Goal: Transaction & Acquisition: Purchase product/service

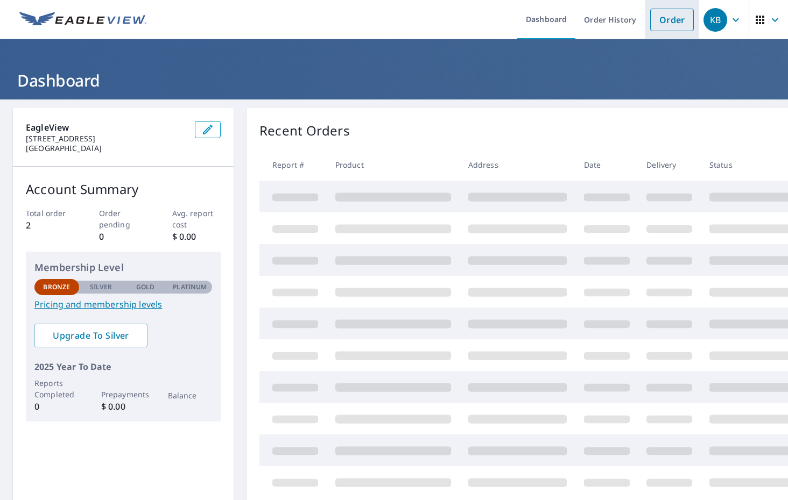
click at [672, 14] on link "Order" at bounding box center [672, 20] width 44 height 23
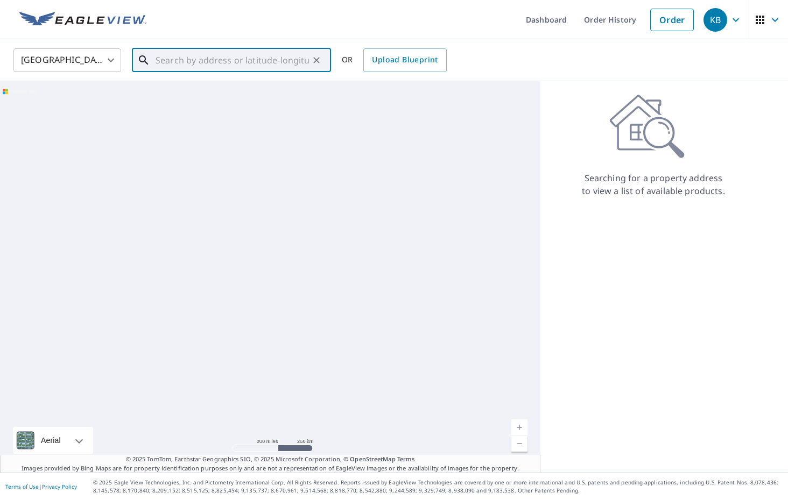
click at [238, 62] on input "text" at bounding box center [232, 60] width 153 height 30
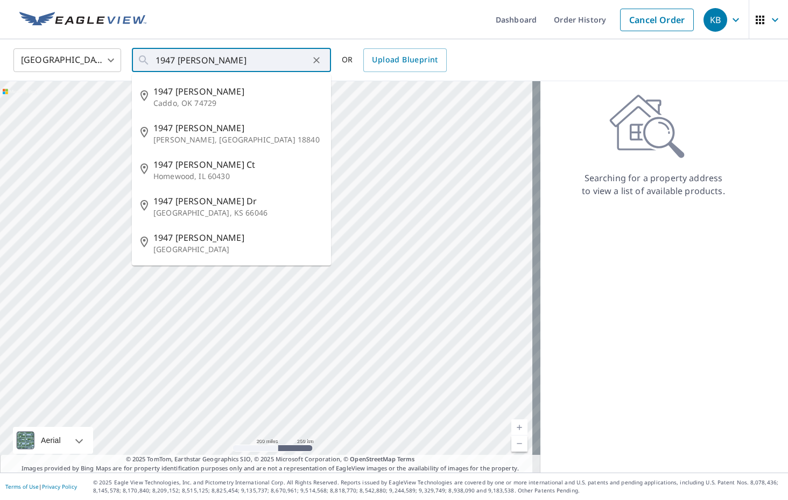
type input "[STREET_ADDRESS][PERSON_NAME]"
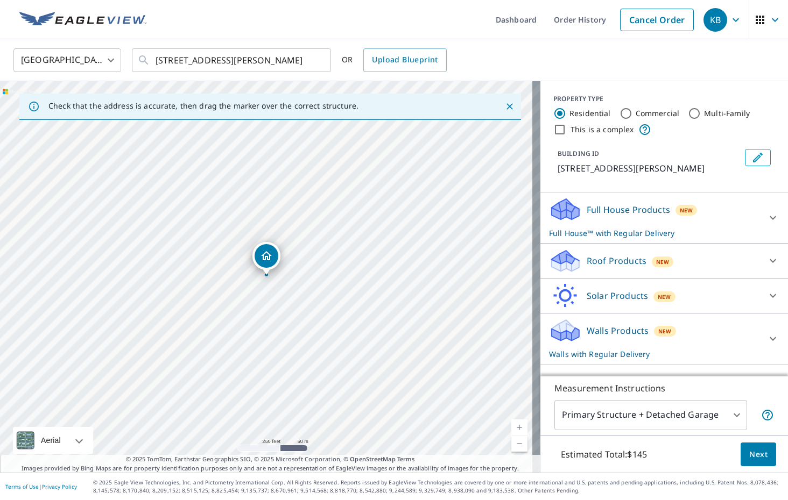
click at [736, 214] on div "Full House Products New Full House™ with Regular Delivery" at bounding box center [654, 218] width 211 height 42
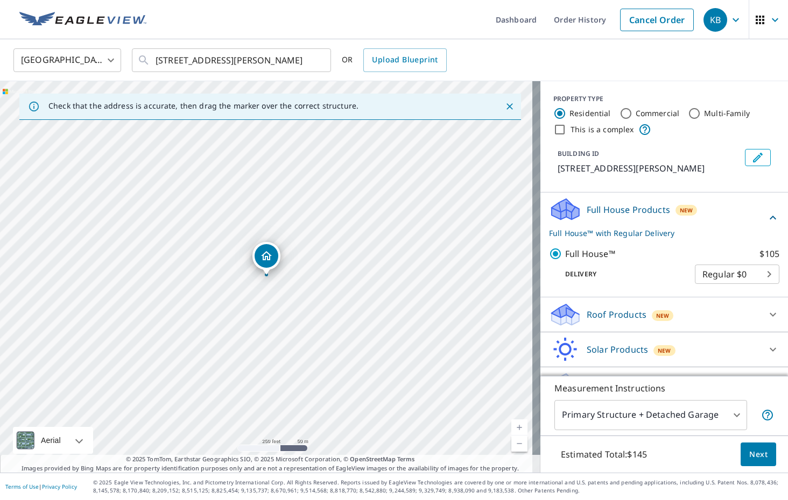
click at [708, 220] on div "Full House Products New Full House™ with Regular Delivery" at bounding box center [657, 218] width 217 height 42
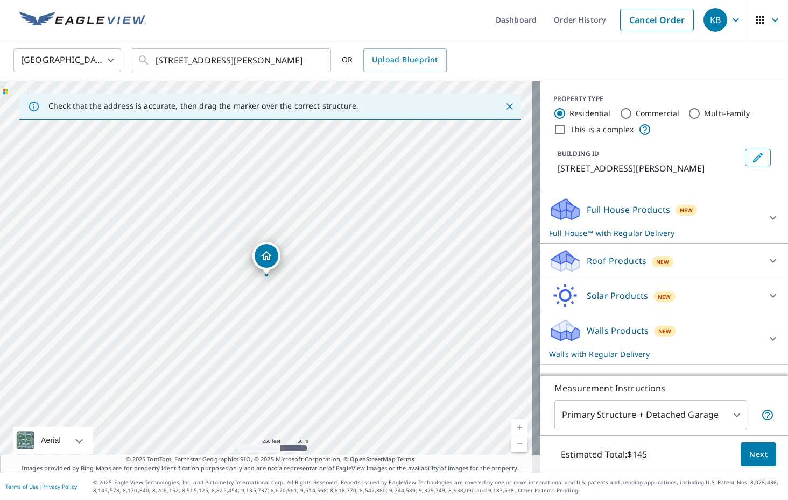
click at [687, 255] on div "Roof Products New" at bounding box center [654, 261] width 211 height 25
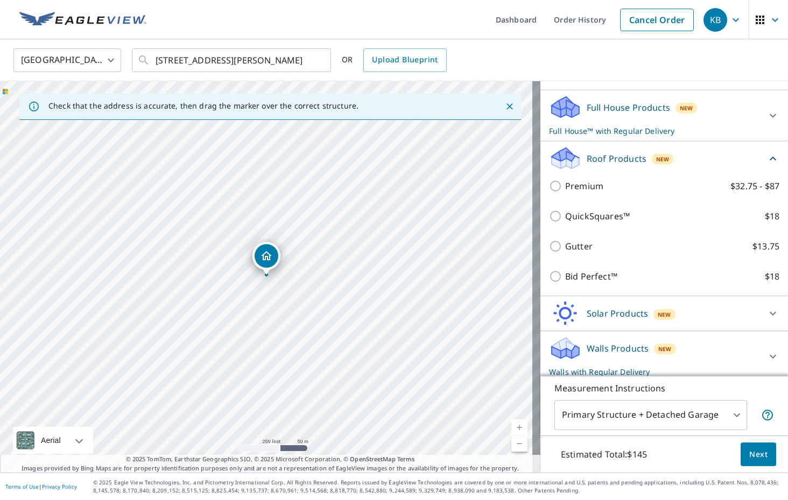
scroll to position [107, 0]
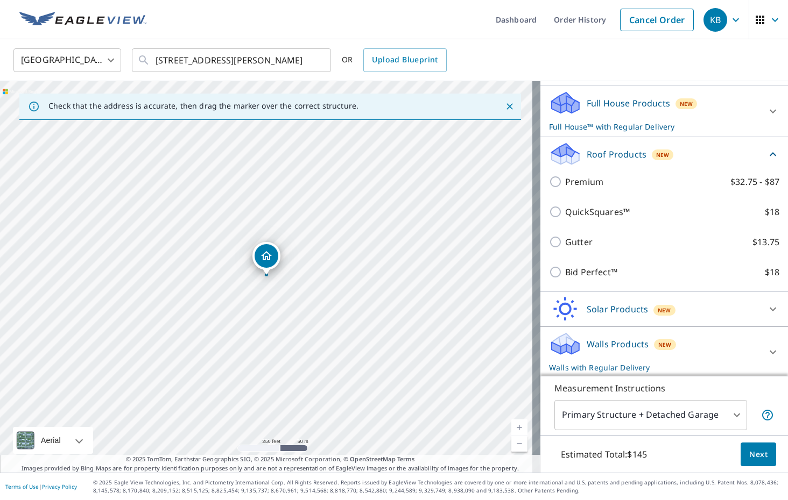
click at [708, 157] on div "Roof Products New" at bounding box center [657, 154] width 217 height 25
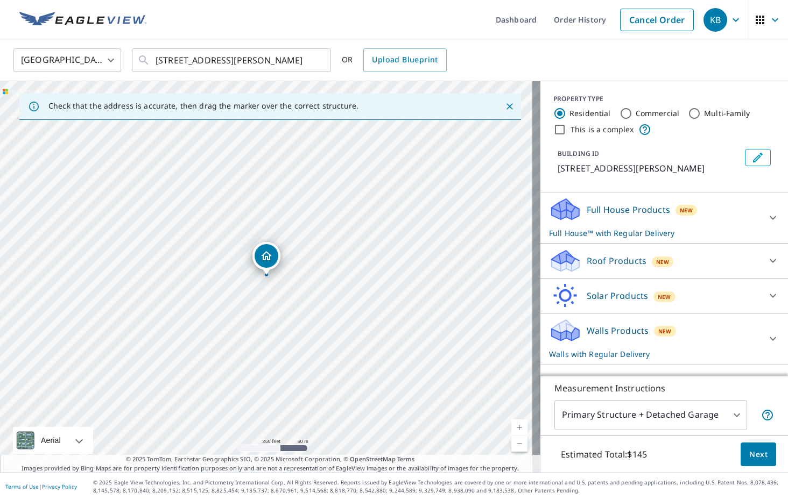
scroll to position [0, 0]
click at [690, 295] on div "Solar Products New" at bounding box center [654, 296] width 211 height 25
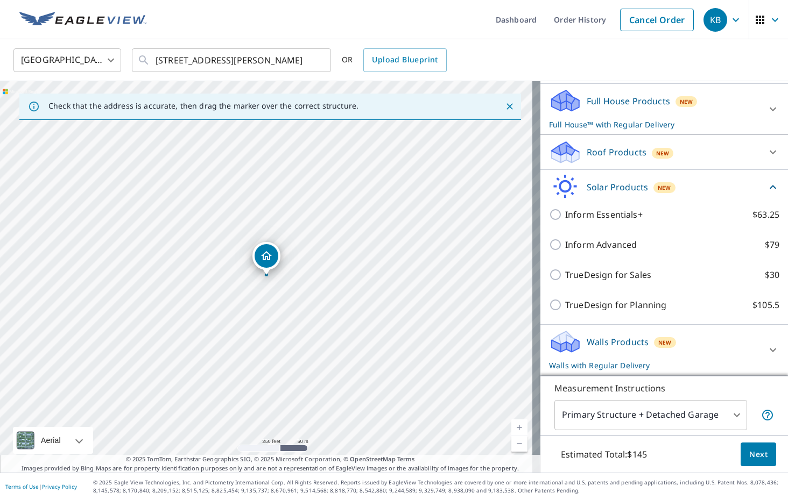
scroll to position [109, 0]
click at [679, 181] on div "Solar Products New" at bounding box center [657, 186] width 217 height 25
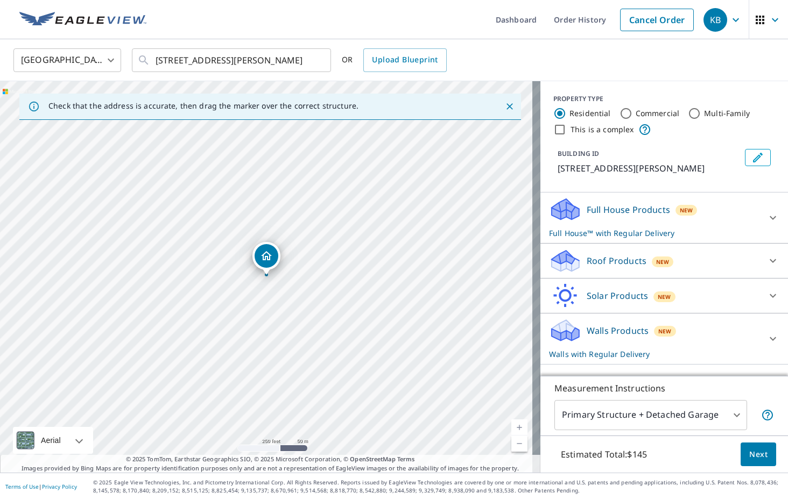
scroll to position [0, 0]
click at [677, 329] on div "Walls Products New Walls with Regular Delivery" at bounding box center [654, 339] width 211 height 42
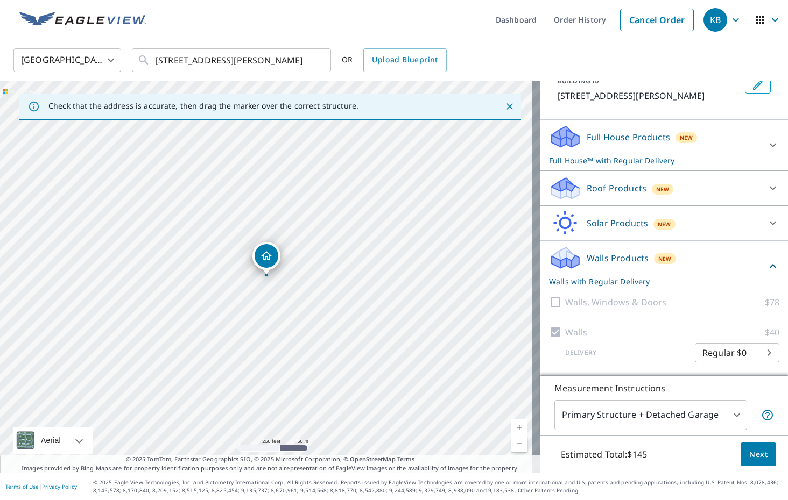
scroll to position [73, 0]
click at [708, 260] on div "Walls Products New Walls with Regular Delivery" at bounding box center [657, 266] width 217 height 42
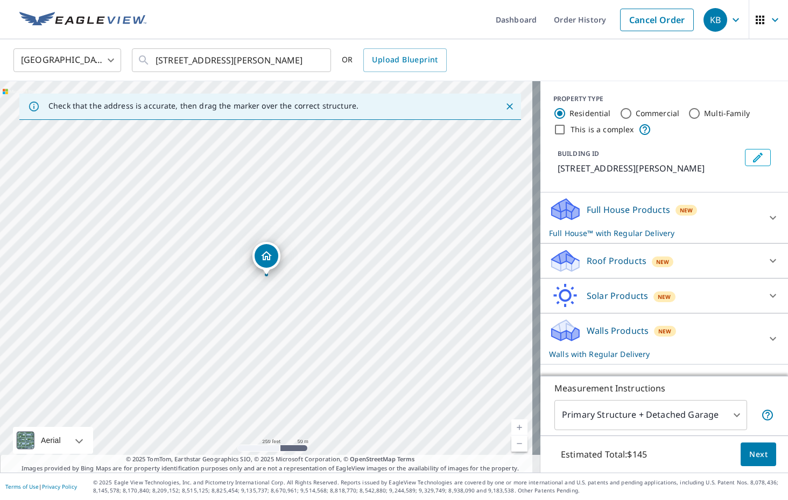
scroll to position [0, 0]
click at [702, 229] on p "Full House™ with Regular Delivery" at bounding box center [654, 233] width 211 height 11
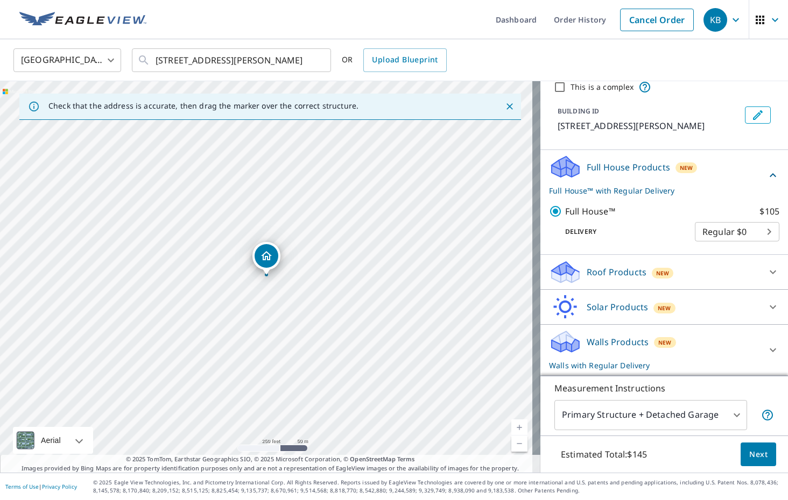
click at [698, 260] on div "Roof Products New" at bounding box center [654, 272] width 211 height 25
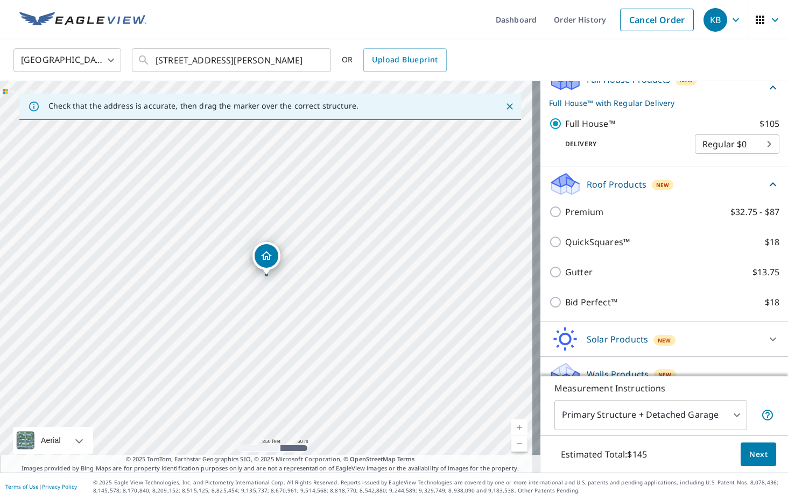
scroll to position [156, 0]
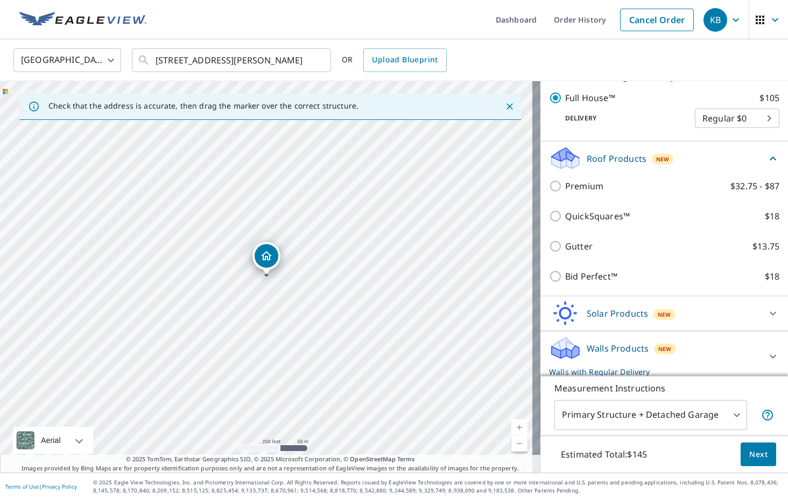
click at [694, 313] on div "Solar Products New" at bounding box center [654, 313] width 211 height 25
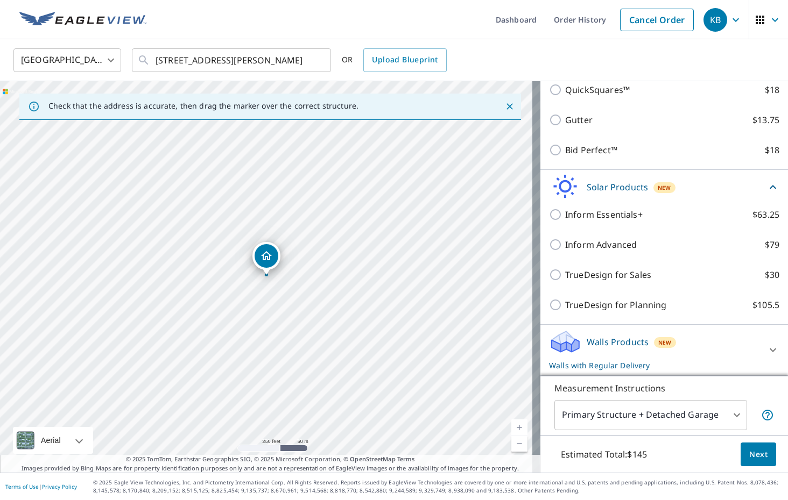
click at [691, 340] on div "Walls Products New Walls with Regular Delivery" at bounding box center [654, 350] width 211 height 42
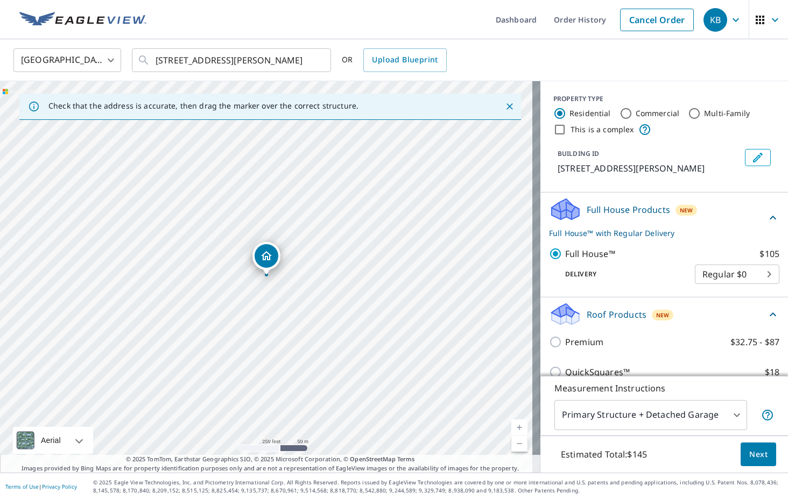
scroll to position [0, 0]
click at [719, 208] on div "Full House Products New Full House™ with Regular Delivery" at bounding box center [657, 218] width 217 height 42
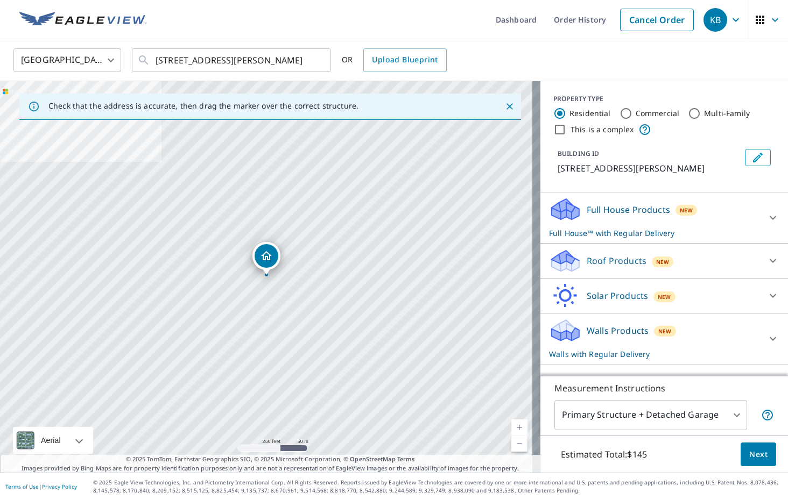
click at [753, 25] on icon "button" at bounding box center [759, 19] width 13 height 13
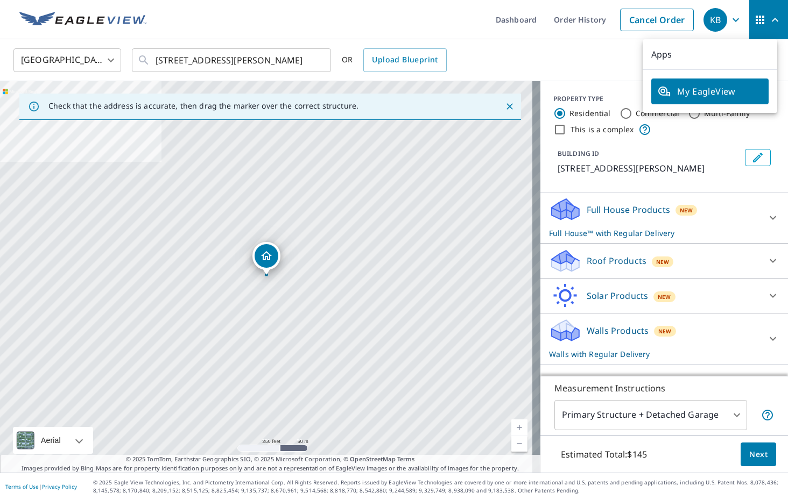
click at [753, 25] on icon "button" at bounding box center [759, 19] width 13 height 13
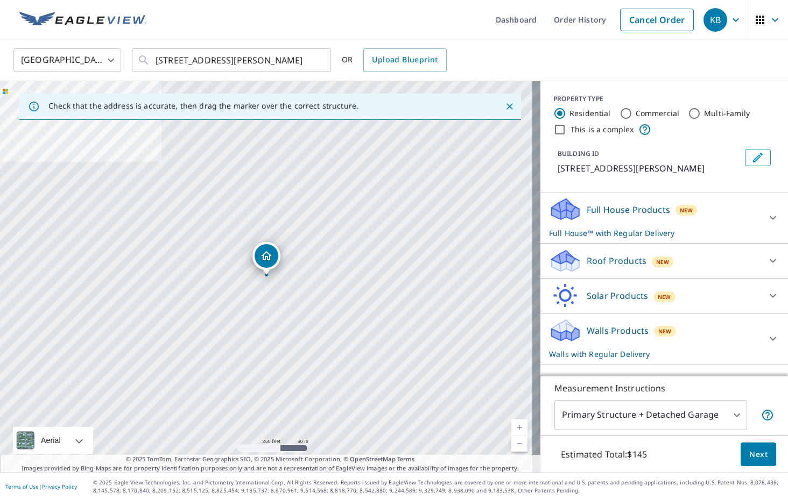
click at [729, 25] on icon "button" at bounding box center [735, 19] width 13 height 13
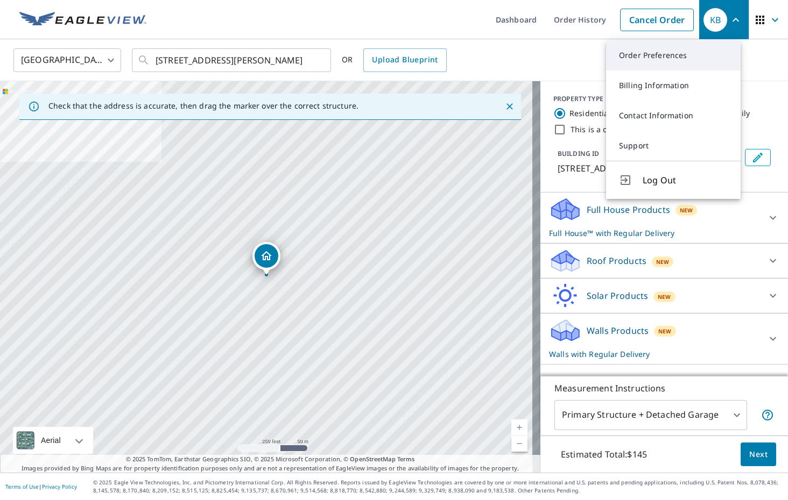
click at [681, 56] on link "Order Preferences" at bounding box center [673, 55] width 135 height 30
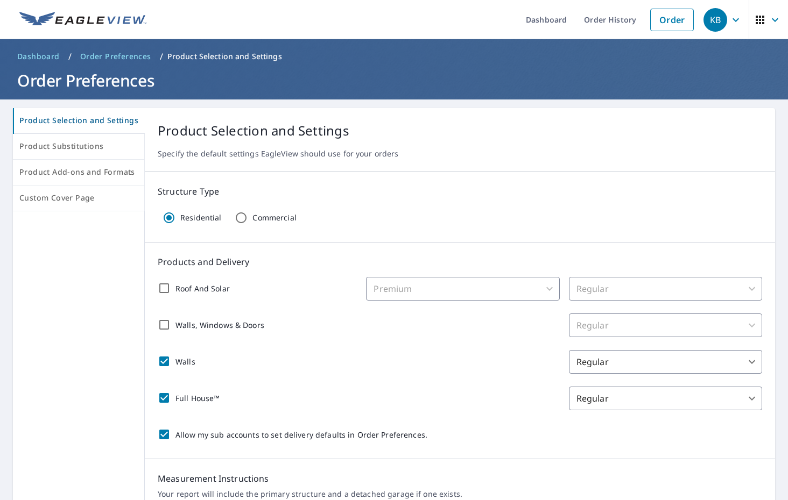
click at [196, 290] on p "Roof And Solar" at bounding box center [202, 288] width 54 height 11
click at [175, 290] on input "Roof And Solar" at bounding box center [164, 288] width 23 height 23
checkbox input "true"
checkbox input "false"
click at [488, 288] on body "KB KB Dashboard Order History Order KB Dashboard / Order Preferences / Product …" at bounding box center [394, 250] width 788 height 500
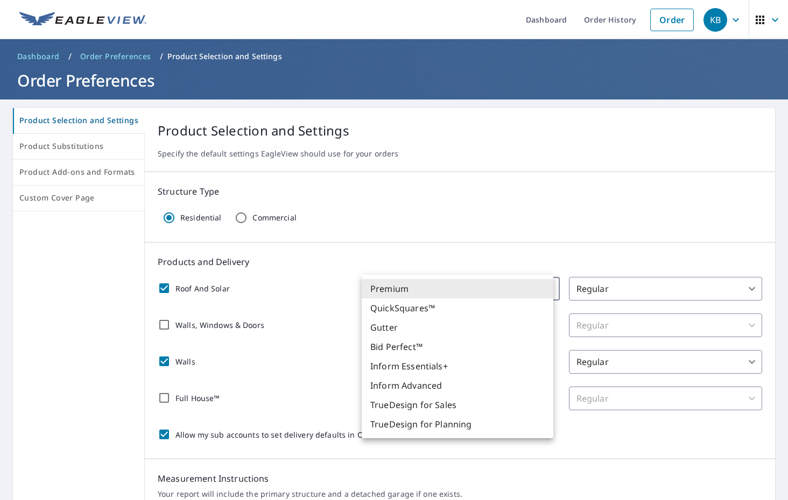
click at [542, 259] on div at bounding box center [394, 250] width 788 height 500
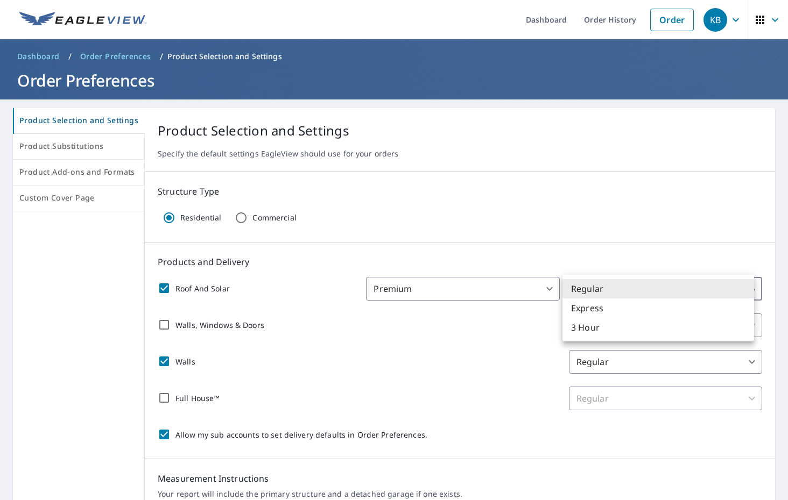
click at [584, 291] on body "KB KB Dashboard Order History Order KB Dashboard / Order Preferences / Product …" at bounding box center [394, 250] width 788 height 500
click at [539, 252] on div at bounding box center [394, 250] width 788 height 500
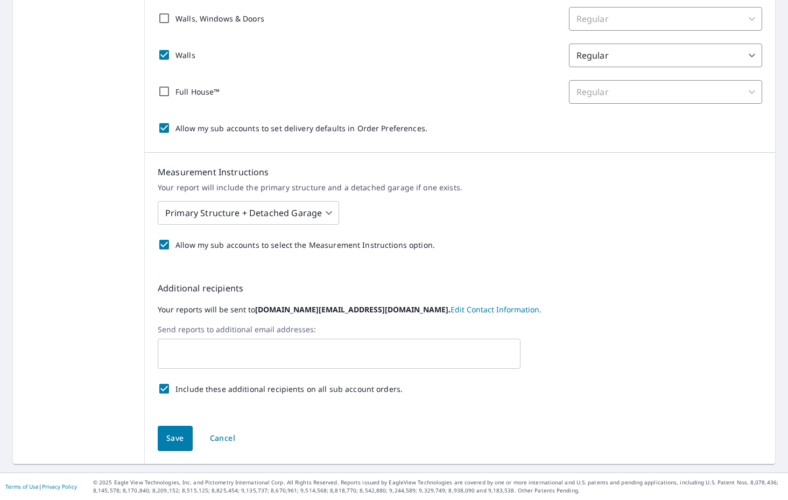
scroll to position [306, 0]
click at [169, 444] on span "Save" at bounding box center [175, 439] width 18 height 13
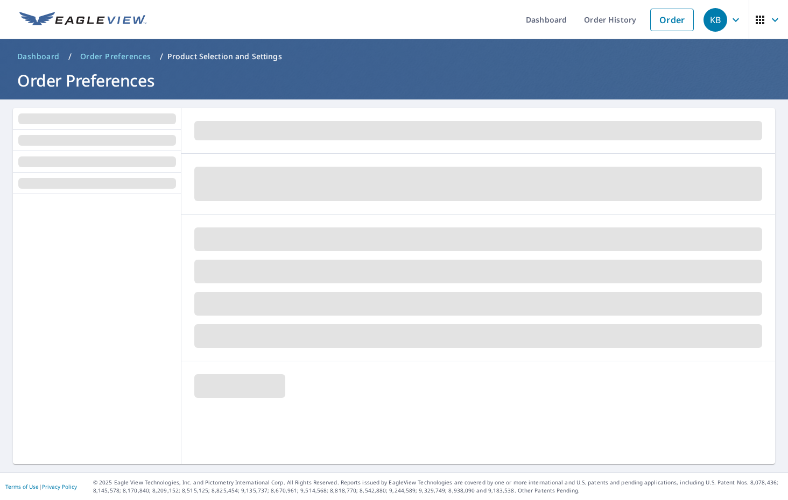
scroll to position [0, 0]
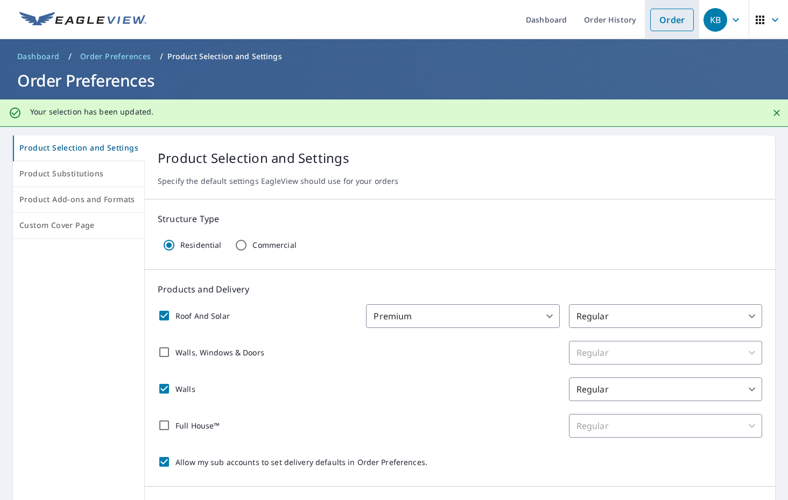
click at [655, 35] on li "Order" at bounding box center [672, 19] width 54 height 39
click at [672, 19] on link "Order" at bounding box center [672, 20] width 44 height 23
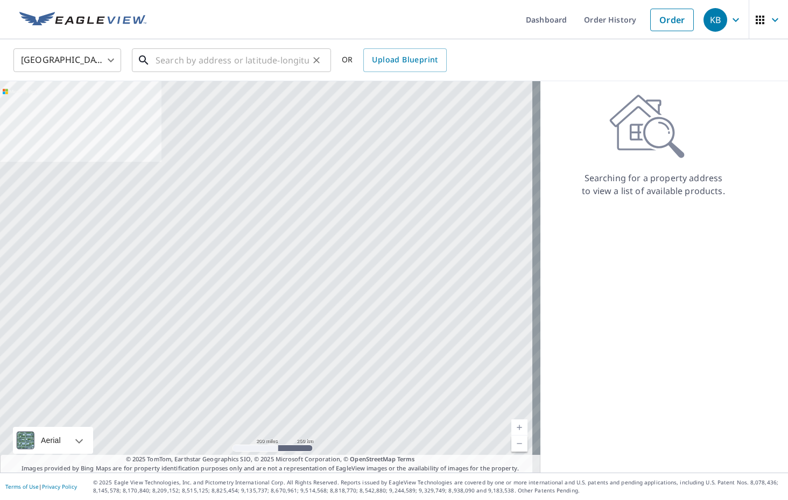
click at [270, 63] on input "text" at bounding box center [232, 60] width 153 height 30
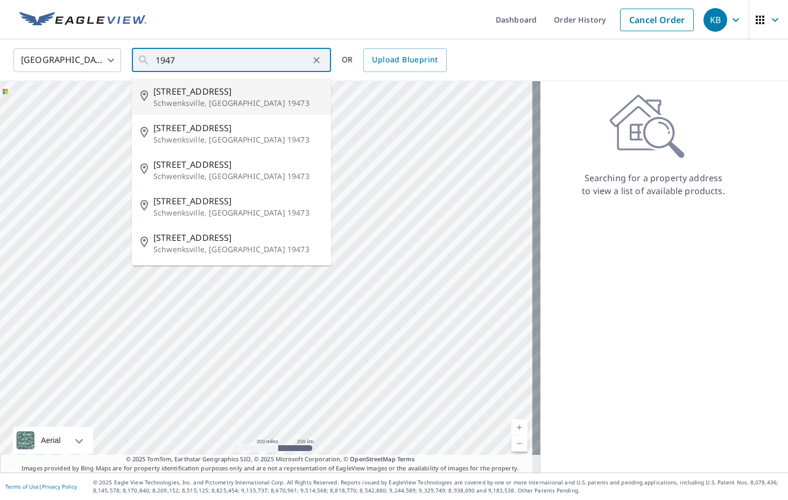
type input "1 2nd Ave Schwenksville, PA 19473"
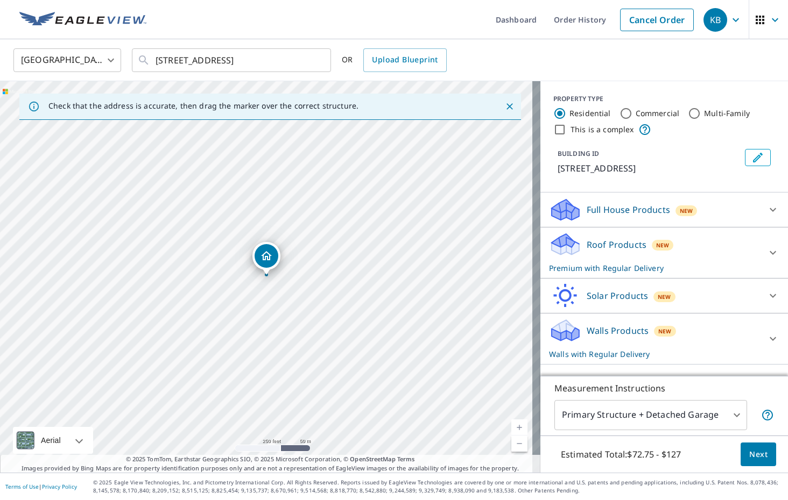
click at [718, 245] on div "Roof Products New Premium with Regular Delivery" at bounding box center [654, 253] width 211 height 42
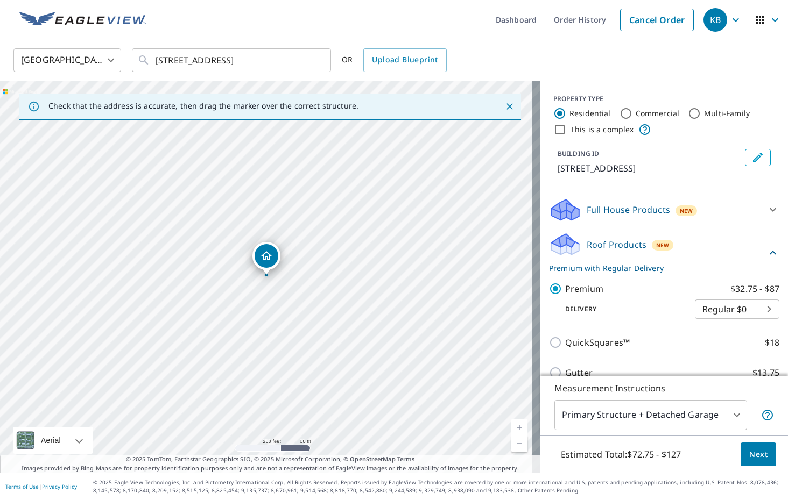
click at [726, 246] on div "Roof Products New Premium with Regular Delivery" at bounding box center [657, 253] width 217 height 42
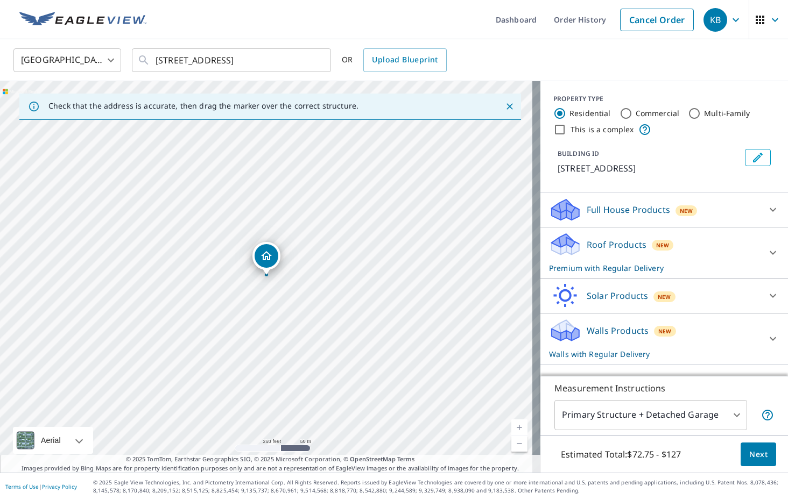
click at [718, 208] on div "Full House Products New" at bounding box center [654, 209] width 211 height 25
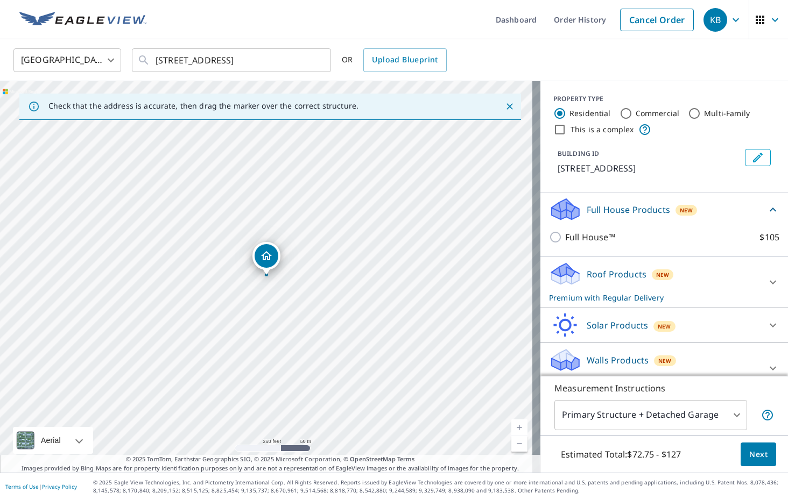
click at [718, 208] on div "Full House Products New" at bounding box center [657, 209] width 217 height 25
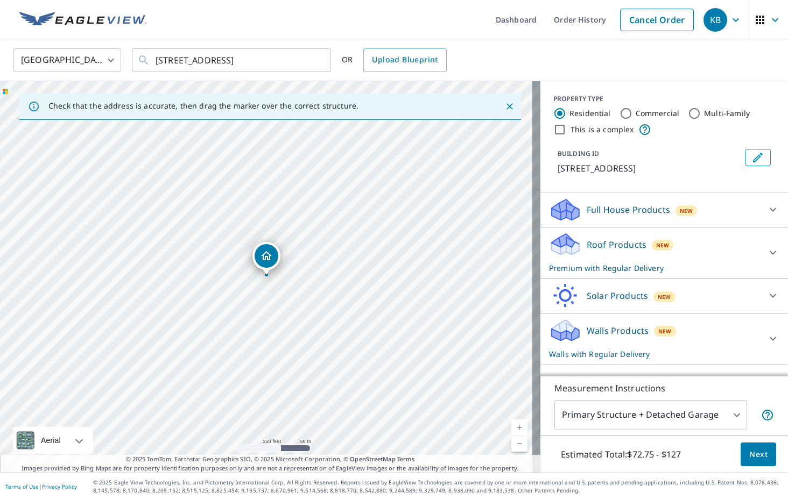
click at [696, 252] on div "Roof Products New Premium with Regular Delivery" at bounding box center [654, 253] width 211 height 42
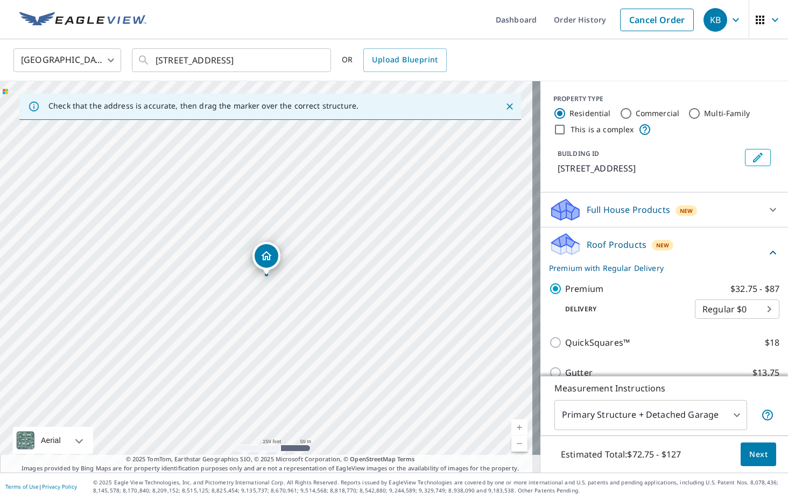
click at [697, 252] on div "Roof Products New Premium with Regular Delivery" at bounding box center [657, 253] width 217 height 42
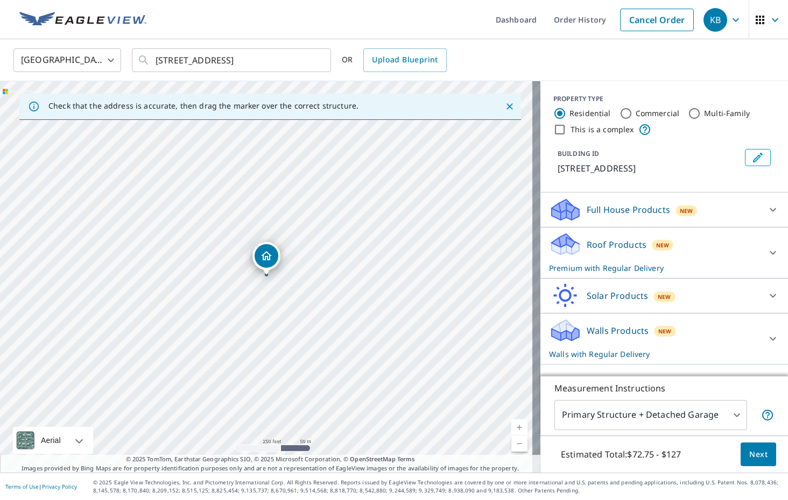
click at [693, 295] on div "Solar Products New" at bounding box center [654, 296] width 211 height 25
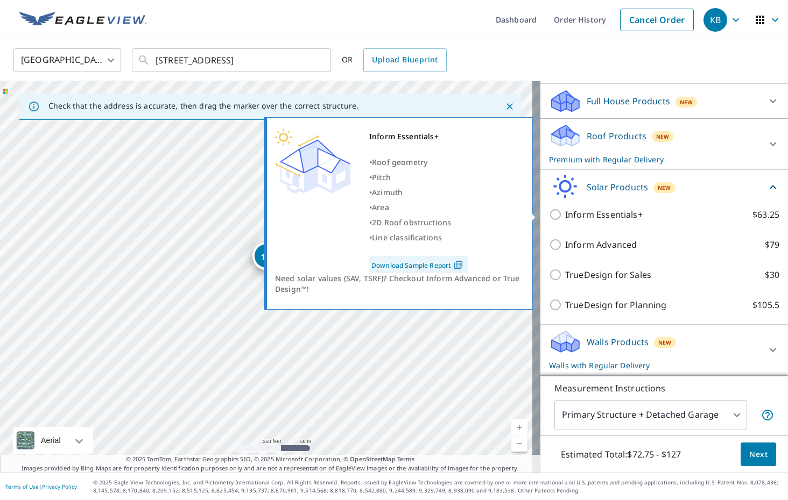
scroll to position [109, 0]
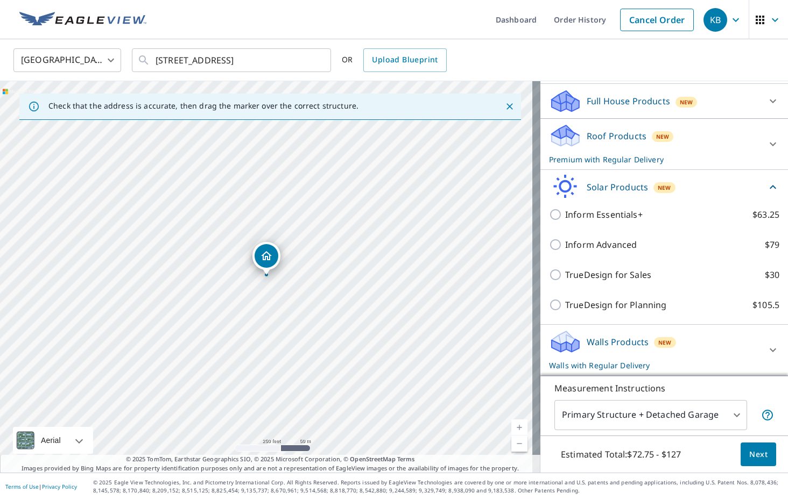
click at [684, 188] on div "Solar Products New" at bounding box center [657, 186] width 217 height 25
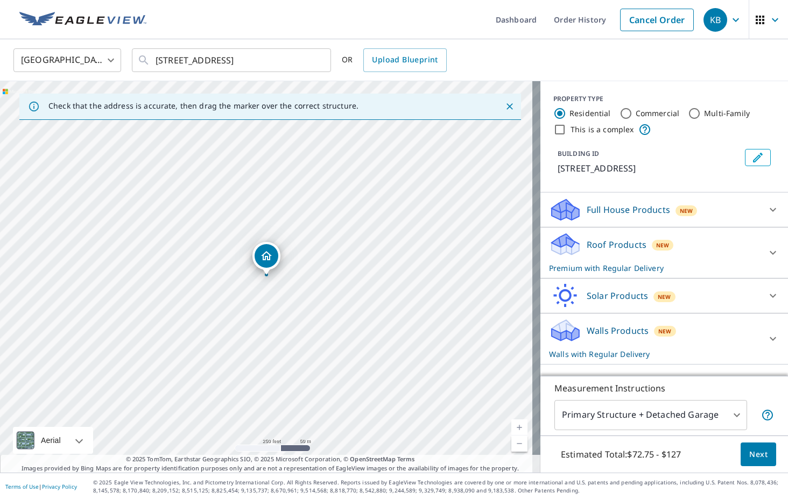
scroll to position [0, 0]
click at [687, 337] on div "Walls Products New Walls with Regular Delivery" at bounding box center [654, 339] width 211 height 42
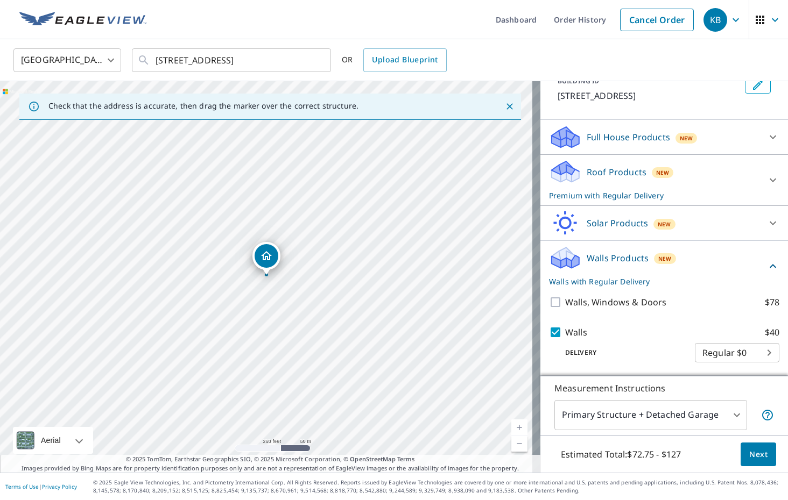
scroll to position [73, 0]
click at [694, 254] on div "Walls Products New Walls with Regular Delivery" at bounding box center [657, 266] width 217 height 42
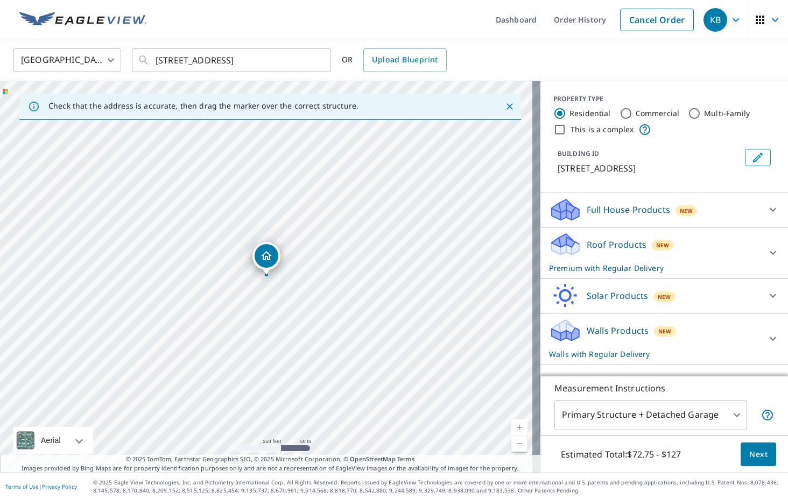
scroll to position [0, 0]
click at [698, 247] on div "Roof Products New Premium with Regular Delivery" at bounding box center [654, 253] width 211 height 42
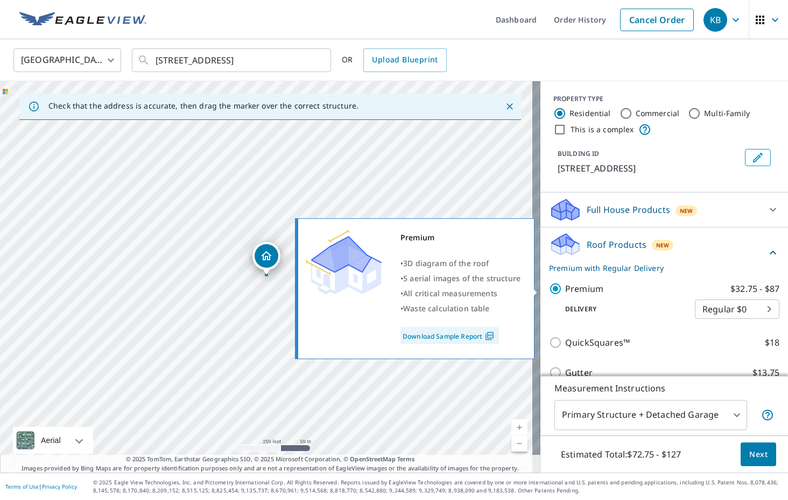
click at [581, 291] on p "Premium" at bounding box center [584, 288] width 38 height 13
click at [565, 291] on input "Premium $32.75 - $87" at bounding box center [557, 288] width 16 height 13
checkbox input "false"
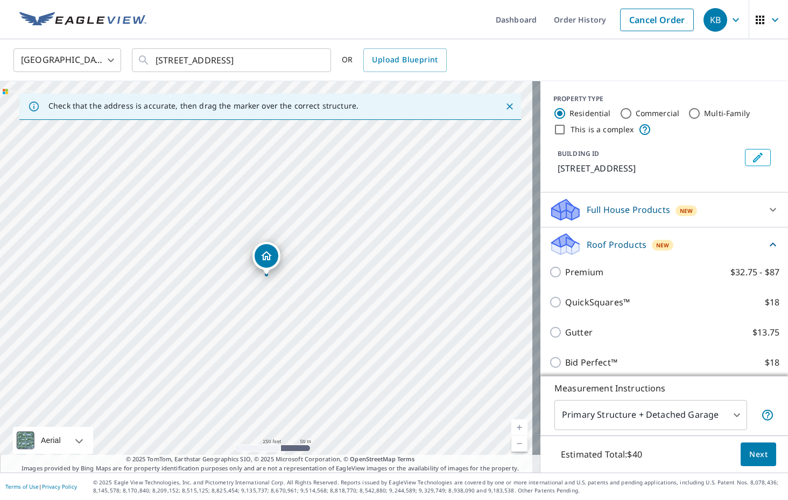
click at [698, 239] on div "Roof Products New" at bounding box center [657, 244] width 217 height 25
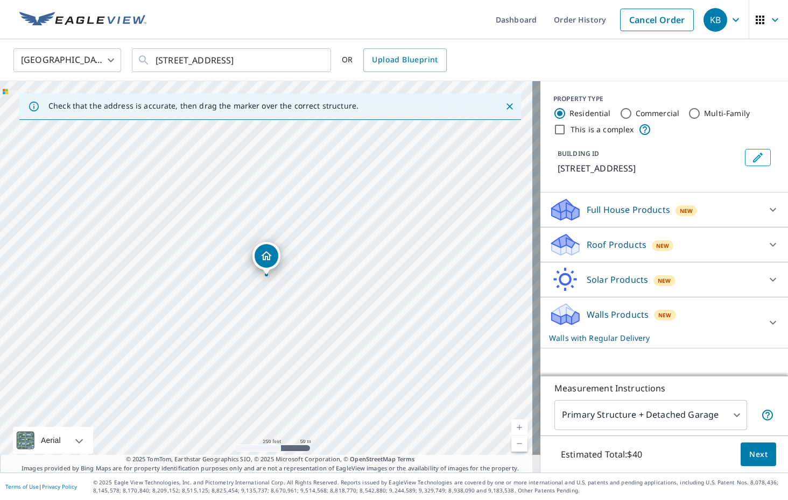
click at [690, 328] on div "Walls Products New Walls with Regular Delivery" at bounding box center [654, 323] width 211 height 42
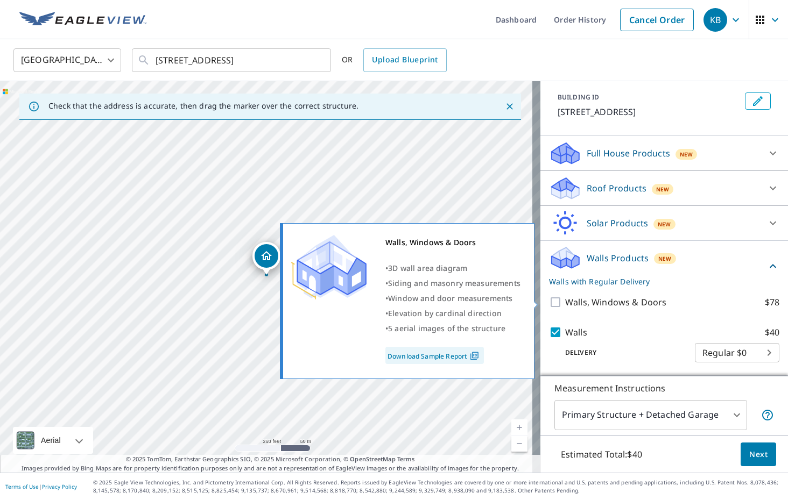
scroll to position [56, 0]
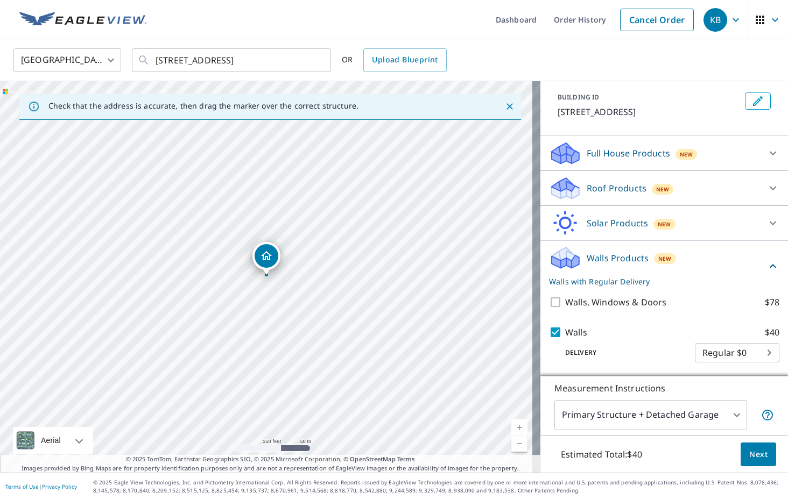
click at [698, 260] on div "Walls Products New Walls with Regular Delivery" at bounding box center [657, 266] width 217 height 42
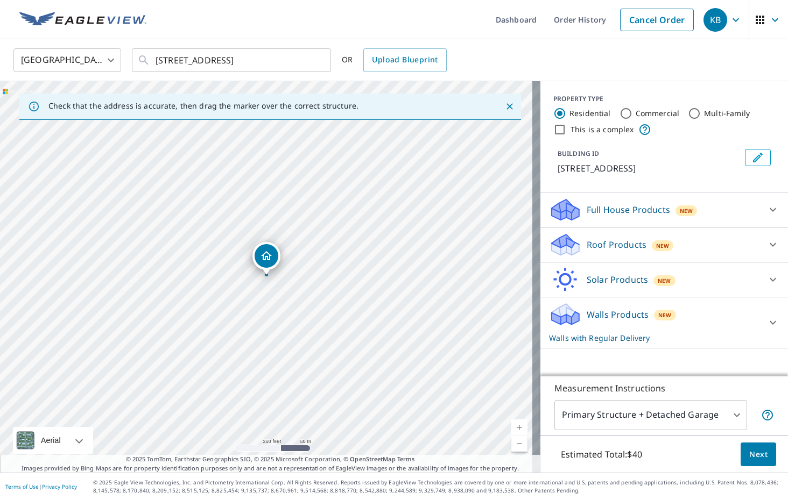
scroll to position [0, 0]
